Goal: Transaction & Acquisition: Purchase product/service

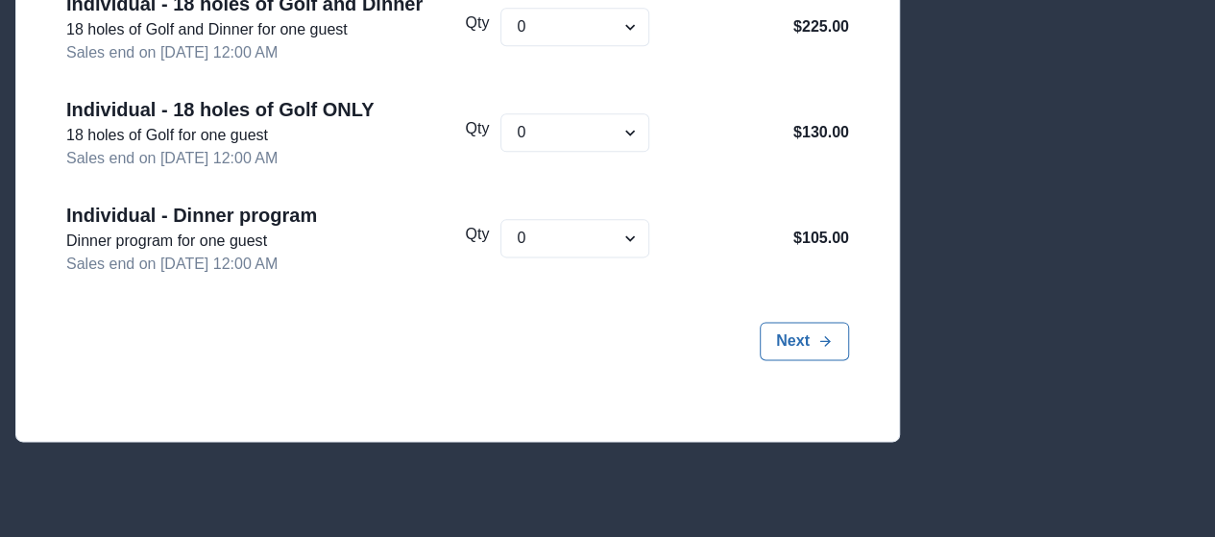
scroll to position [1153, 0]
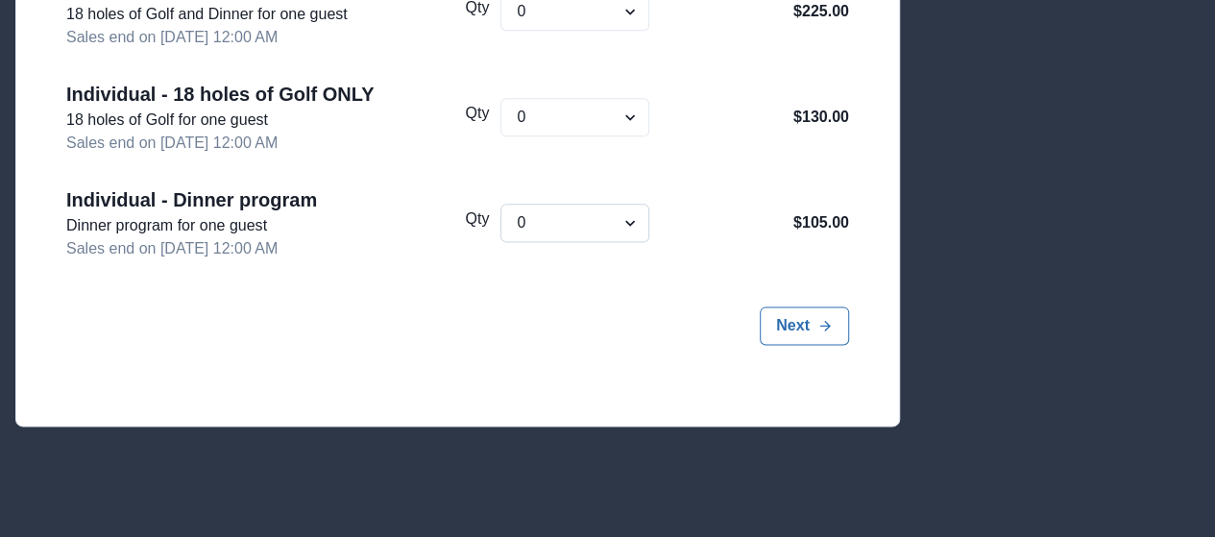
click at [635, 219] on select "0 1 2 3 4 5 6 7 8 9 10 11 12 13 14 15 16 17 18 19 20 21 22 23 24 25 26 27 28 29…" at bounding box center [574, 223] width 149 height 38
select select "1"
click at [501, 204] on select "0 1 2 3 4 5 6 7 8 9 10 11 12 13 14 15 16 17 18 19 20 21 22 23 24 25 26 27 28 29…" at bounding box center [574, 223] width 149 height 38
click at [817, 314] on button "Next" at bounding box center [804, 325] width 89 height 38
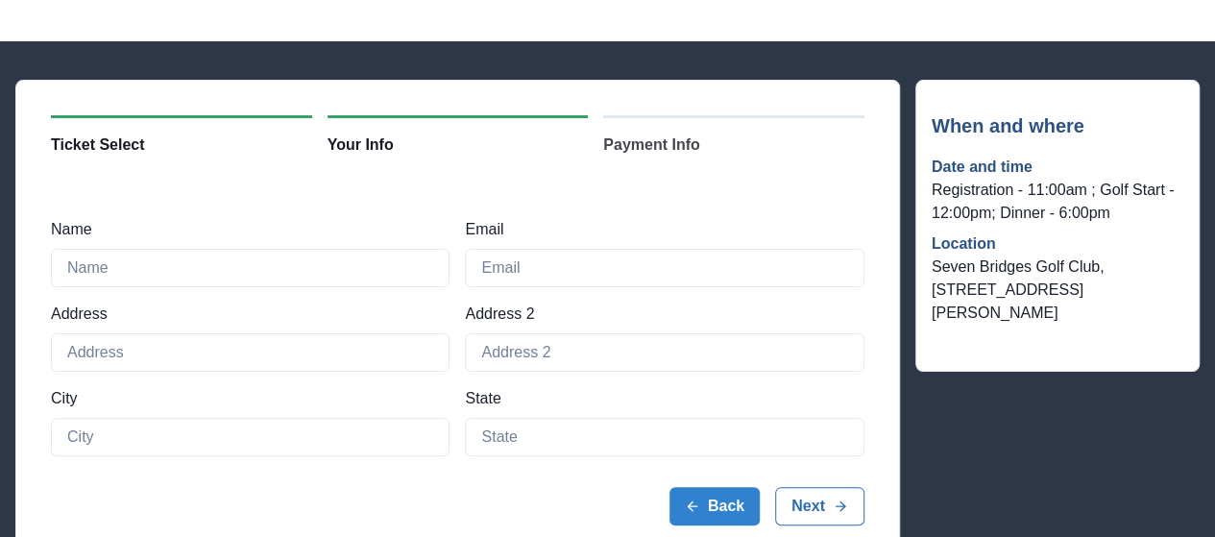
scroll to position [50, 0]
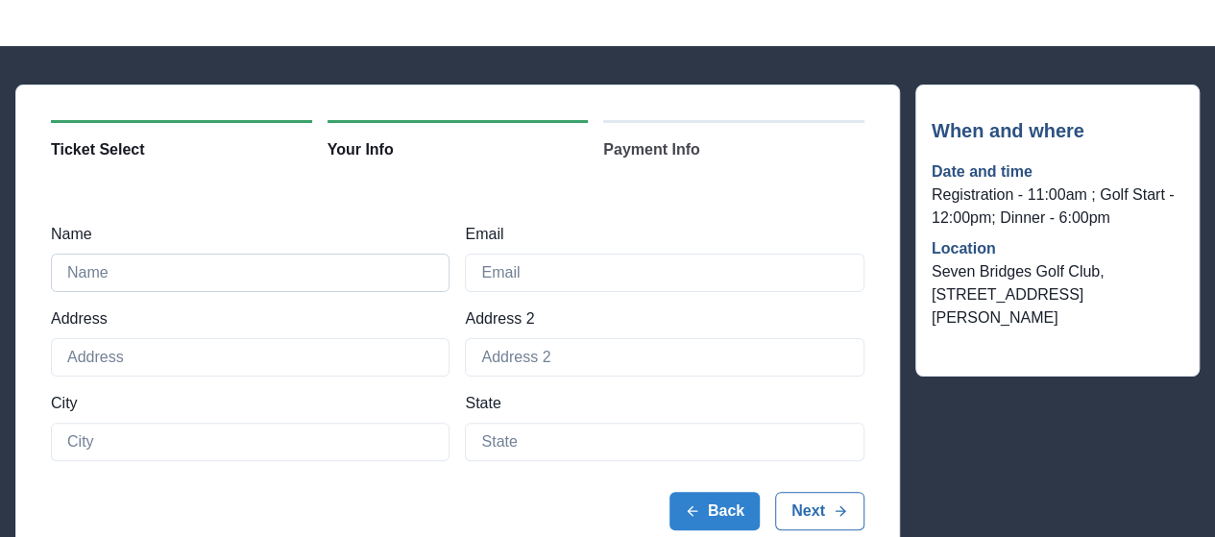
click at [243, 256] on input "Name" at bounding box center [250, 273] width 399 height 38
type input "[PERSON_NAME]"
click at [506, 270] on input "Email" at bounding box center [664, 273] width 399 height 38
type input "[EMAIL_ADDRESS][DOMAIN_NAME]"
click at [152, 345] on input "Address" at bounding box center [250, 357] width 399 height 38
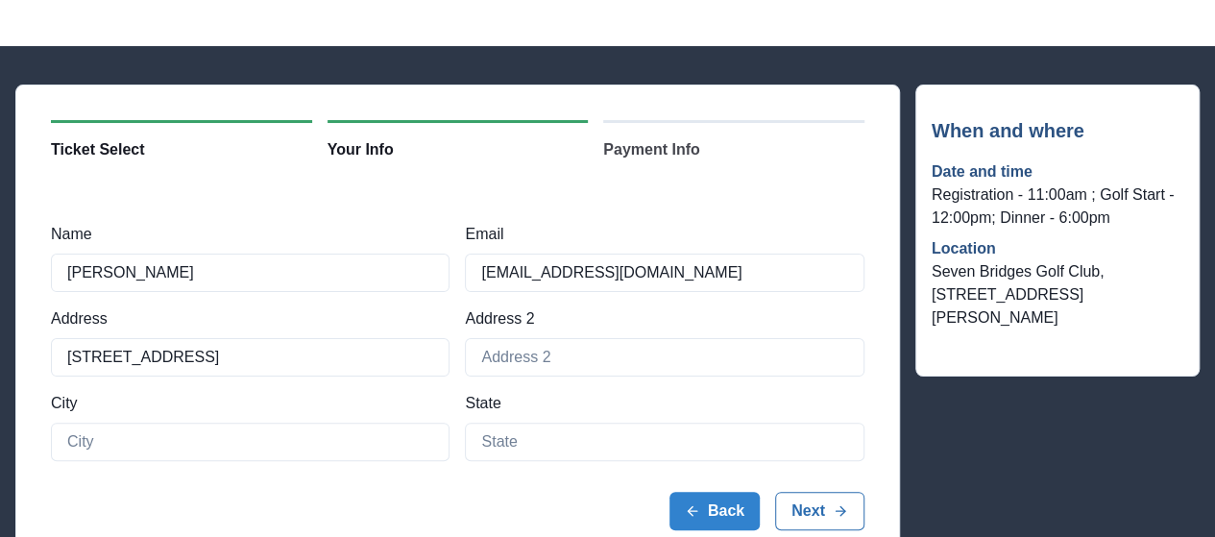
type input "[STREET_ADDRESS]"
click at [19, 363] on div "Ticket Select 2 Your Info 3 Payment Info Name [PERSON_NAME] Email [EMAIL_ADDRES…" at bounding box center [457, 341] width 885 height 512
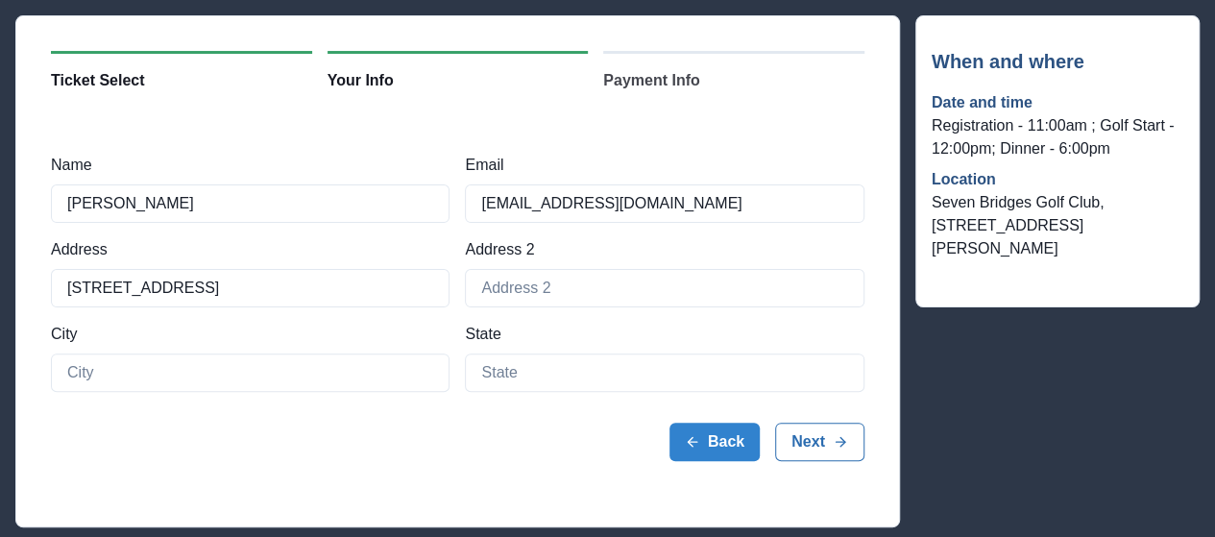
scroll to position [146, 0]
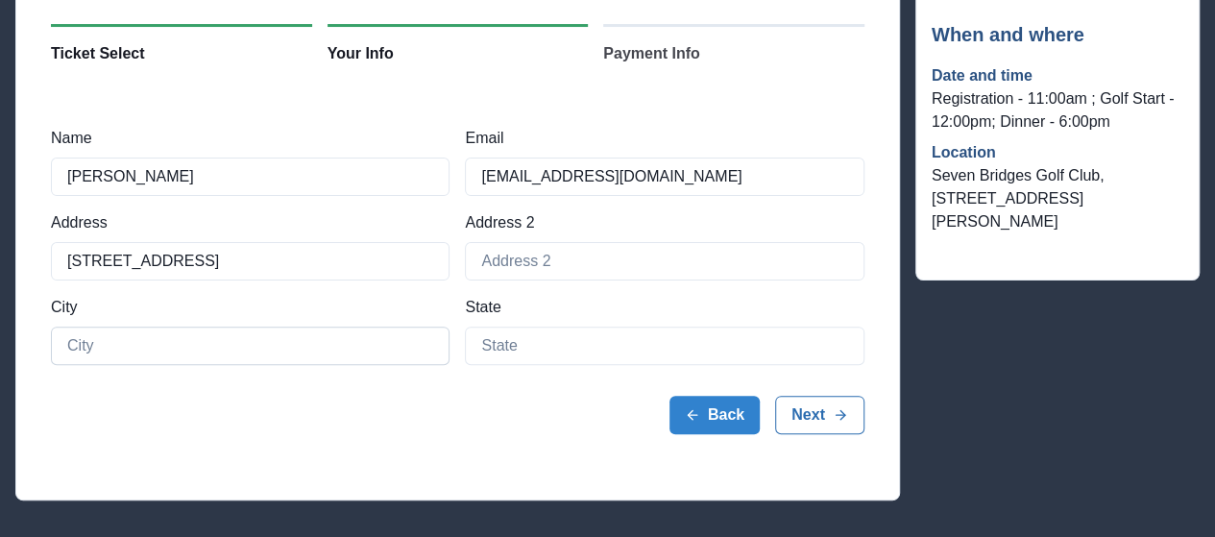
click at [136, 349] on input at bounding box center [250, 346] width 399 height 38
type input "[GEOGRAPHIC_DATA]"
click at [555, 348] on input at bounding box center [664, 346] width 399 height 38
type input "IL"
click at [475, 430] on div "Back Next" at bounding box center [458, 415] width 814 height 100
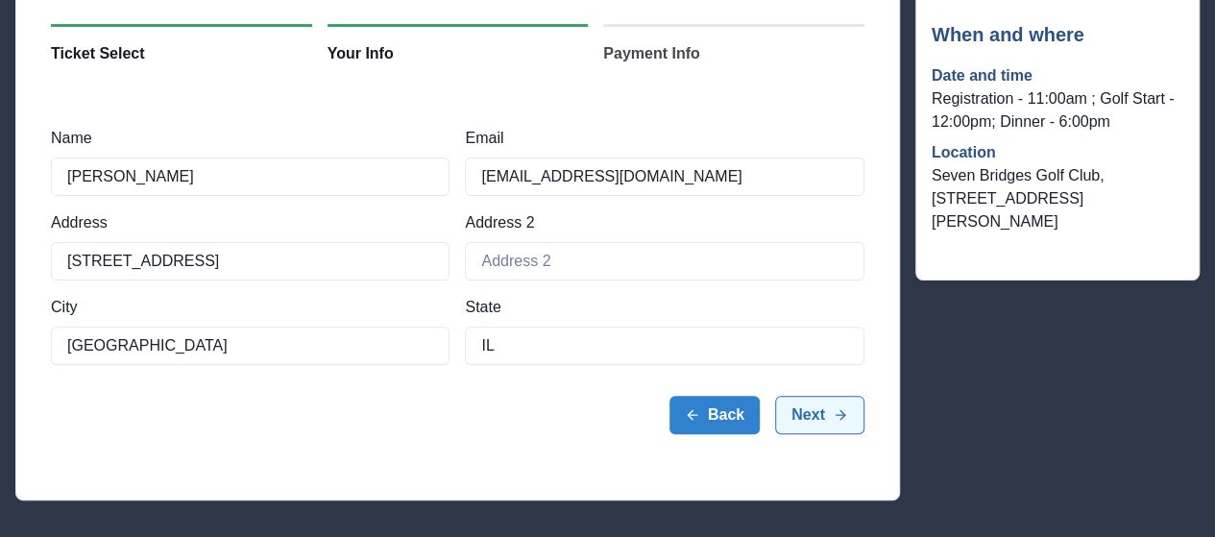
click at [807, 411] on button "Next" at bounding box center [819, 415] width 89 height 38
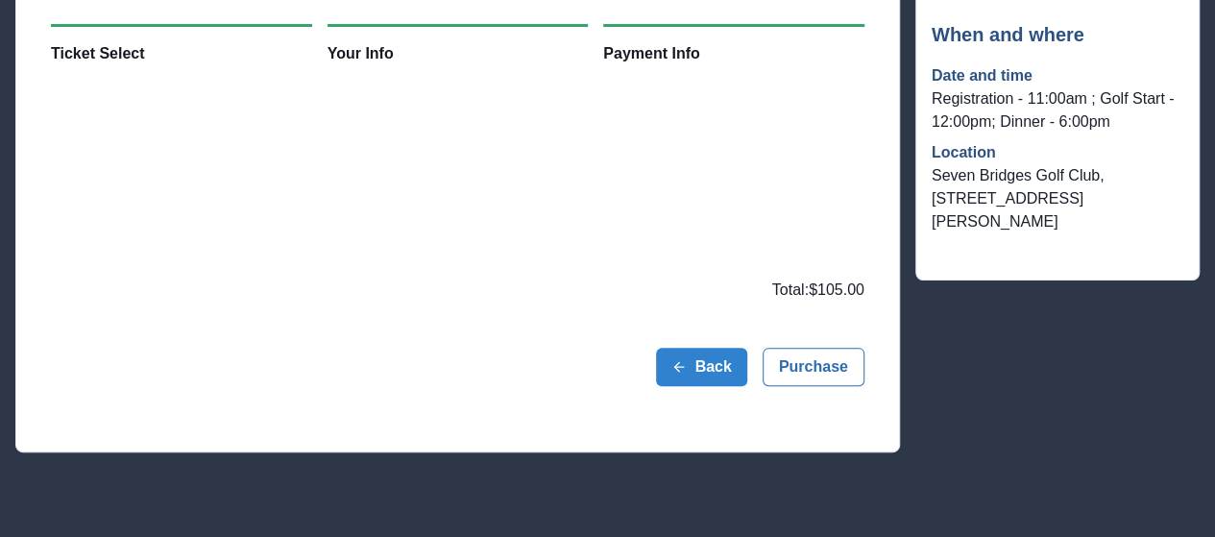
click at [446, 351] on div "Back Purchase" at bounding box center [458, 367] width 814 height 100
click at [819, 365] on button "Purchase" at bounding box center [814, 367] width 102 height 38
